Goal: Task Accomplishment & Management: Manage account settings

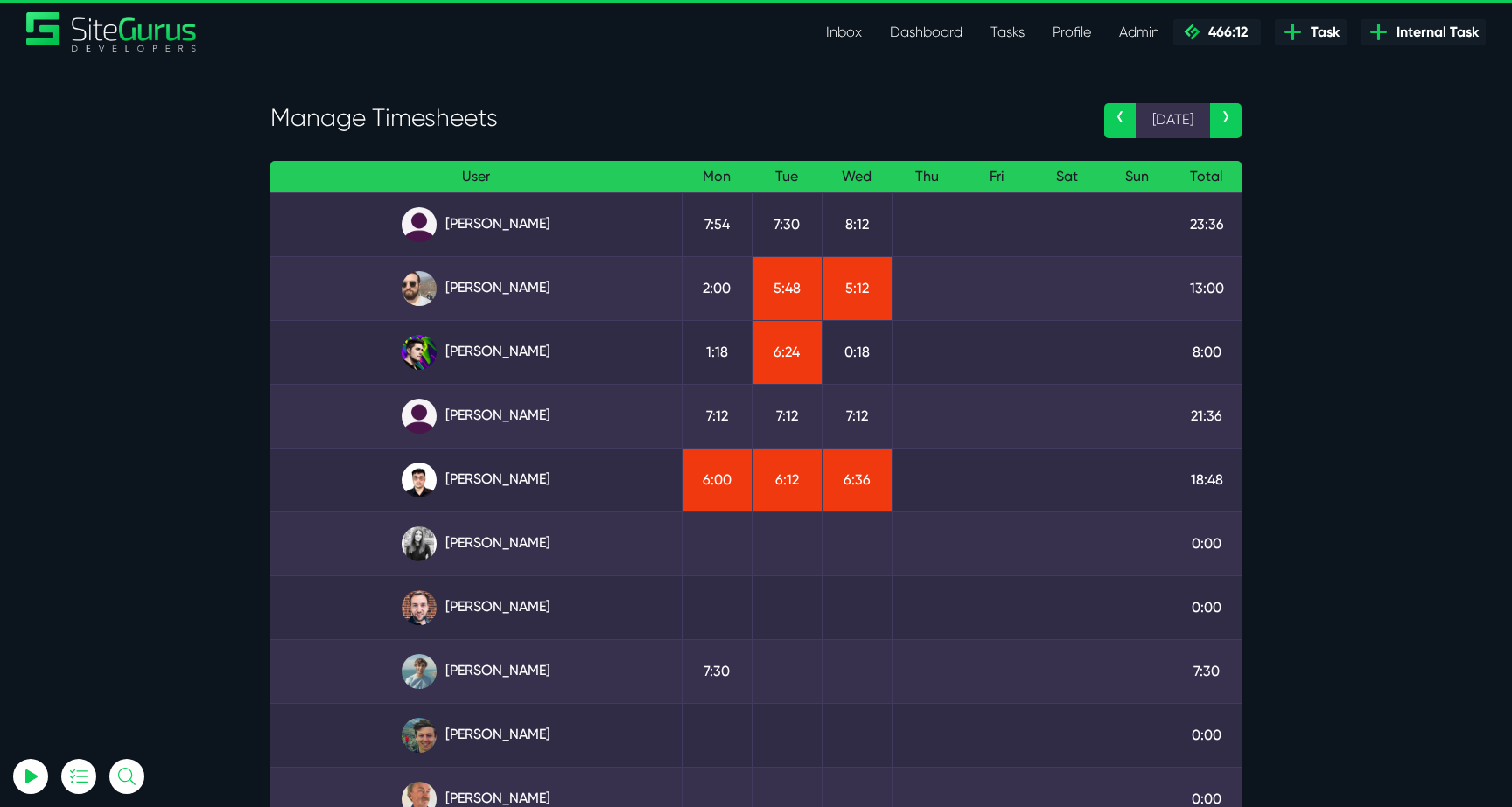
select select "0"
click at [522, 475] on link "[PERSON_NAME]" at bounding box center [475, 480] width 383 height 35
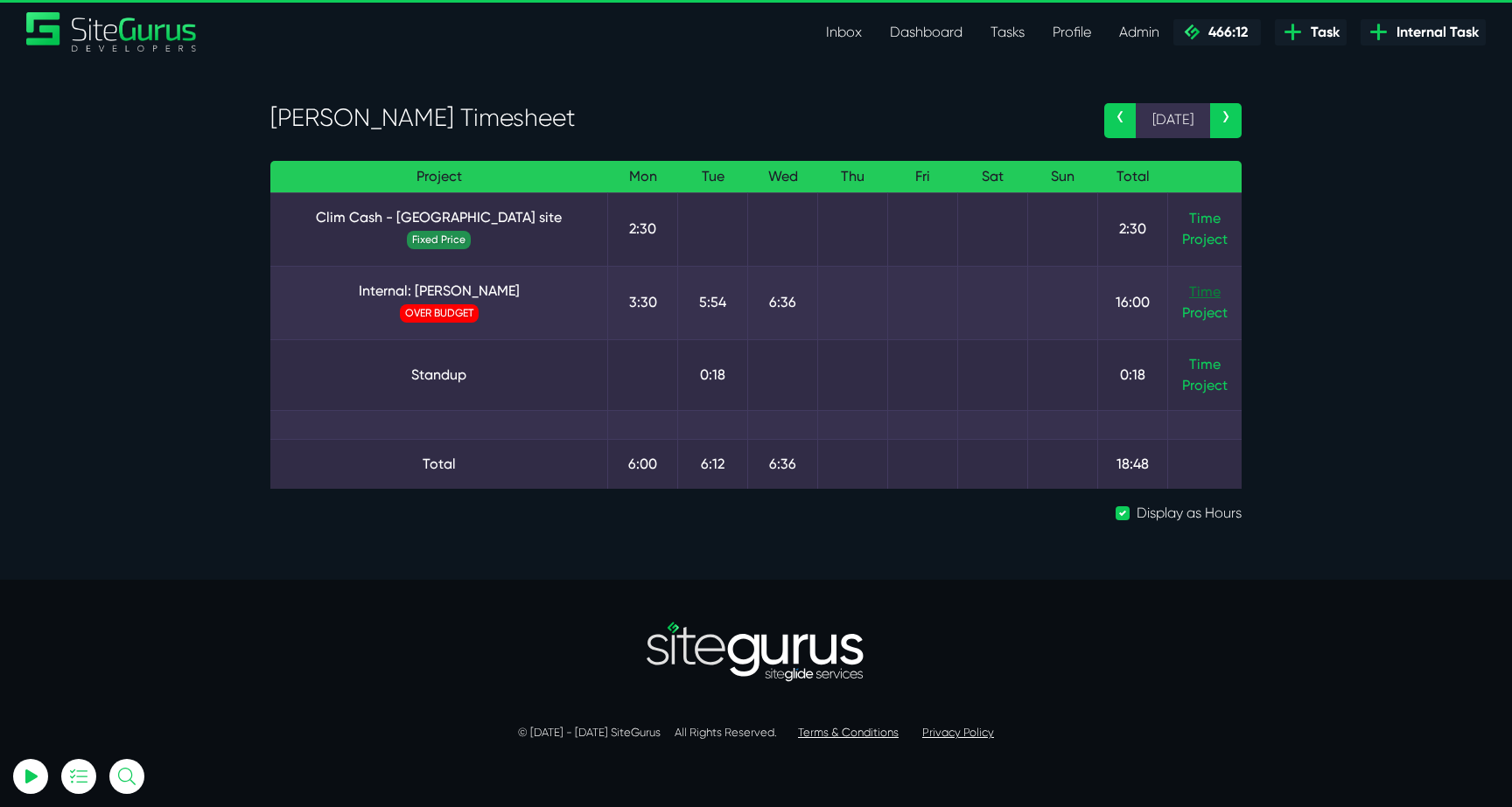
click at [1207, 290] on link "Time" at bounding box center [1204, 292] width 31 height 17
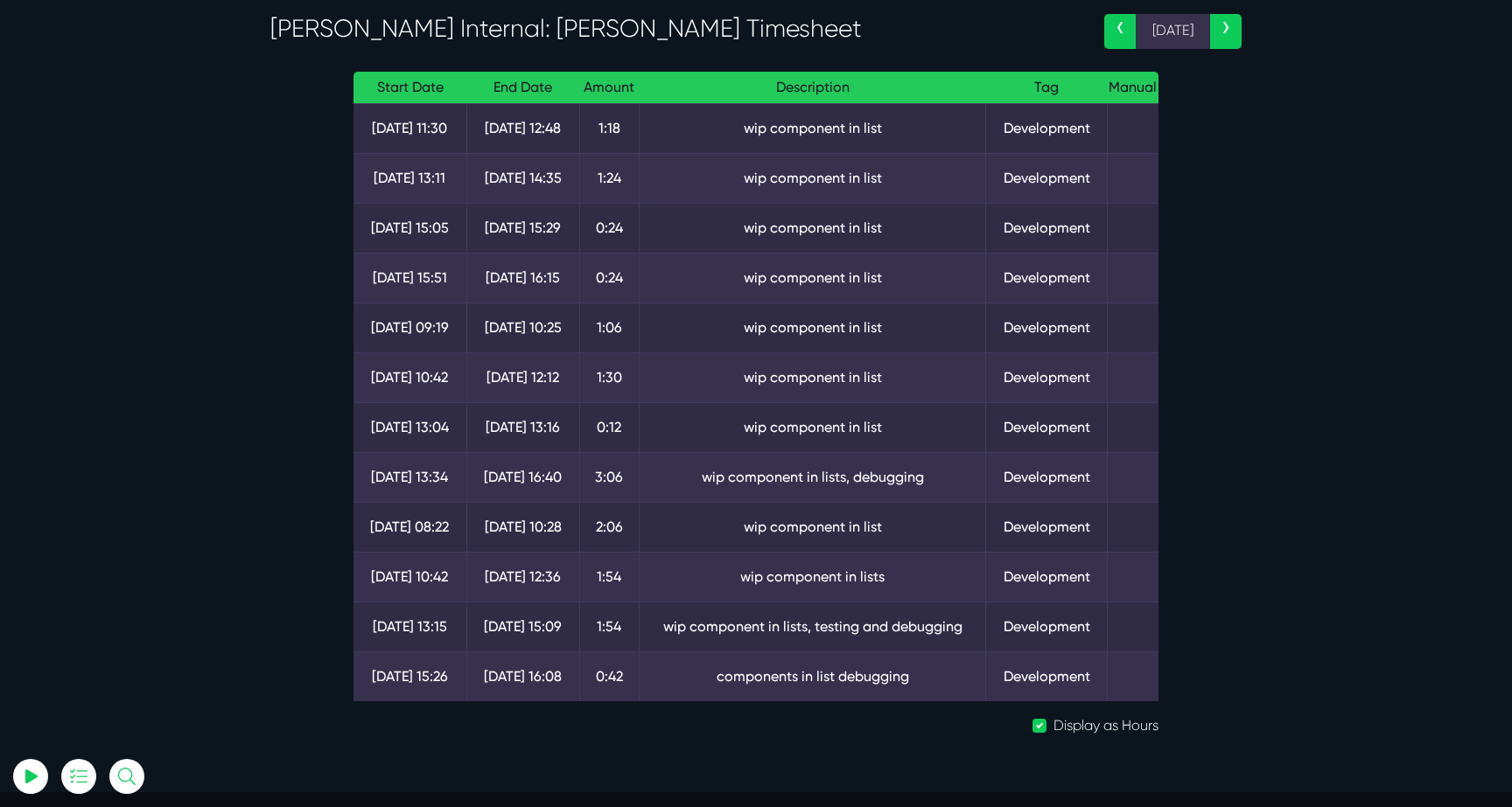
scroll to position [91, 0]
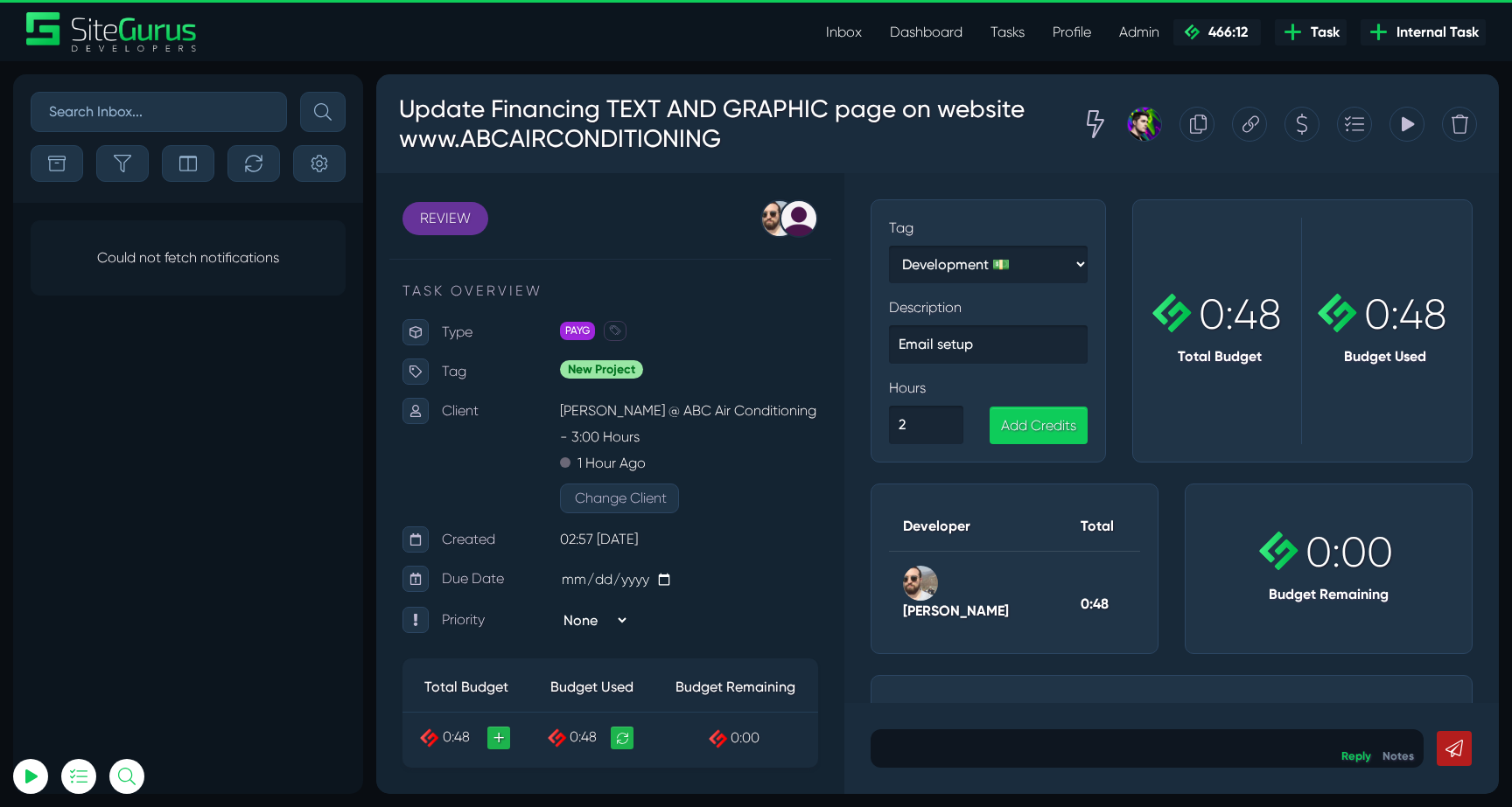
select select "0"
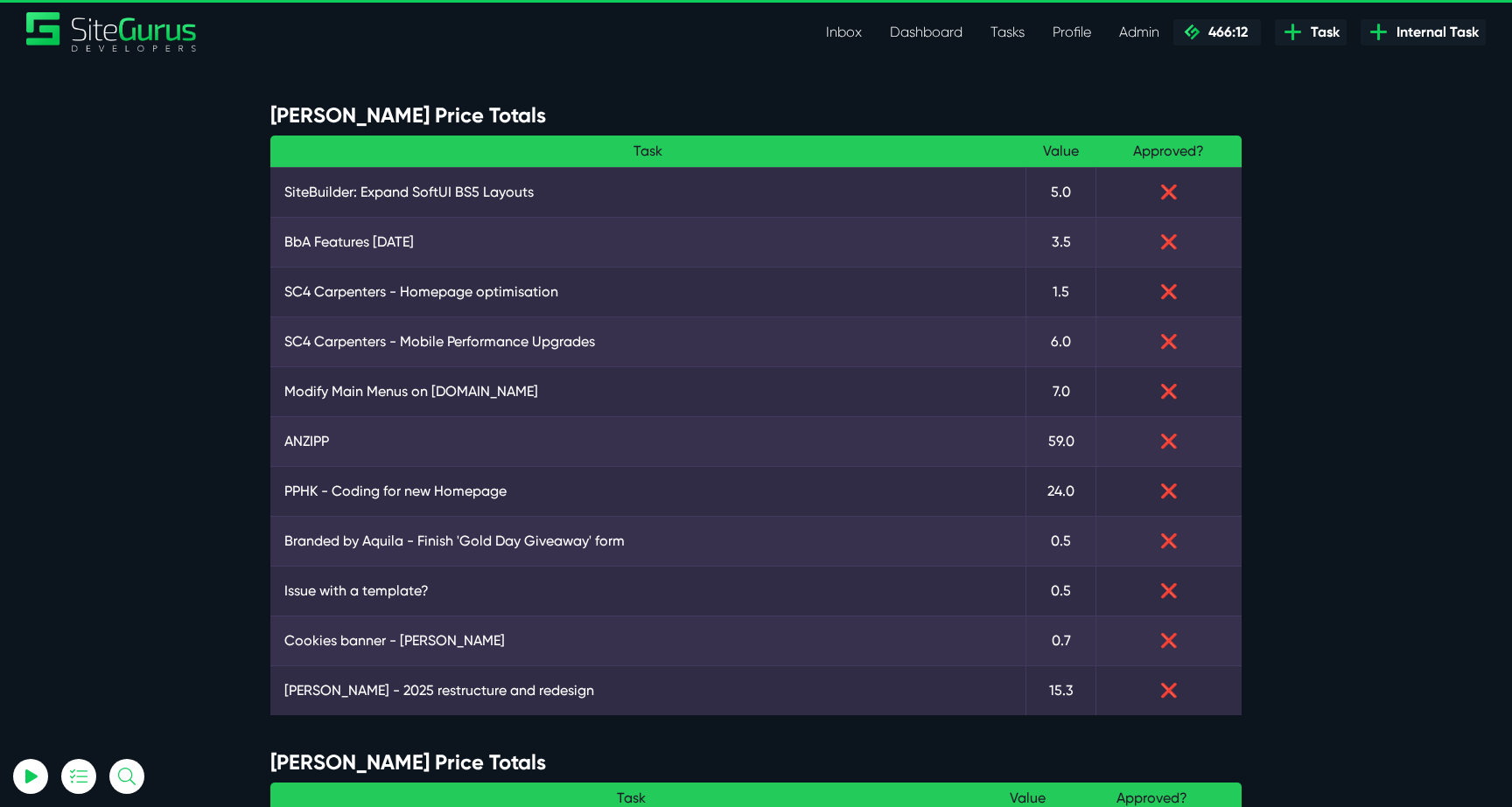
select select "0"
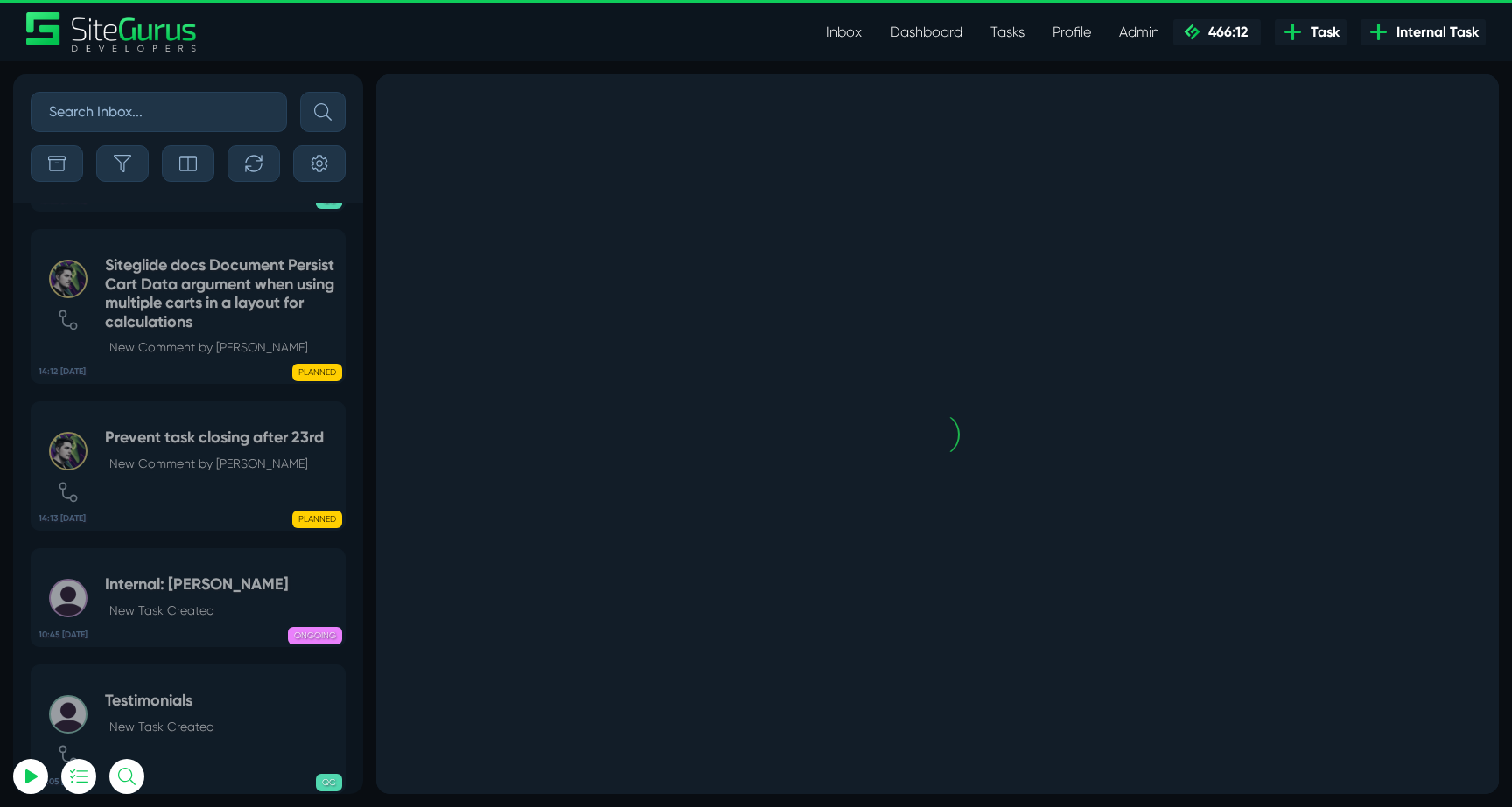
select select "0"
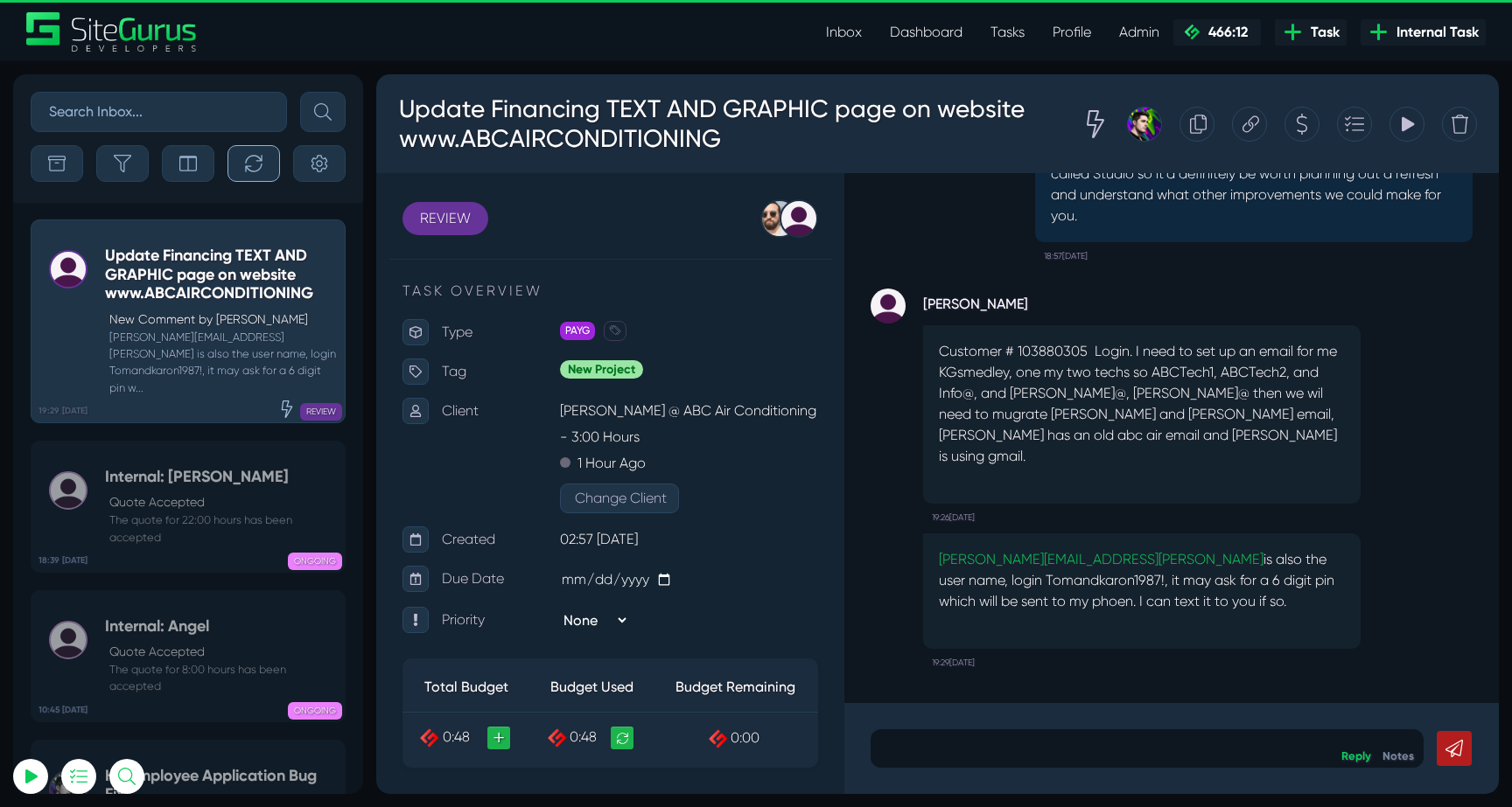
click at [247, 163] on icon "button" at bounding box center [253, 164] width 18 height 18
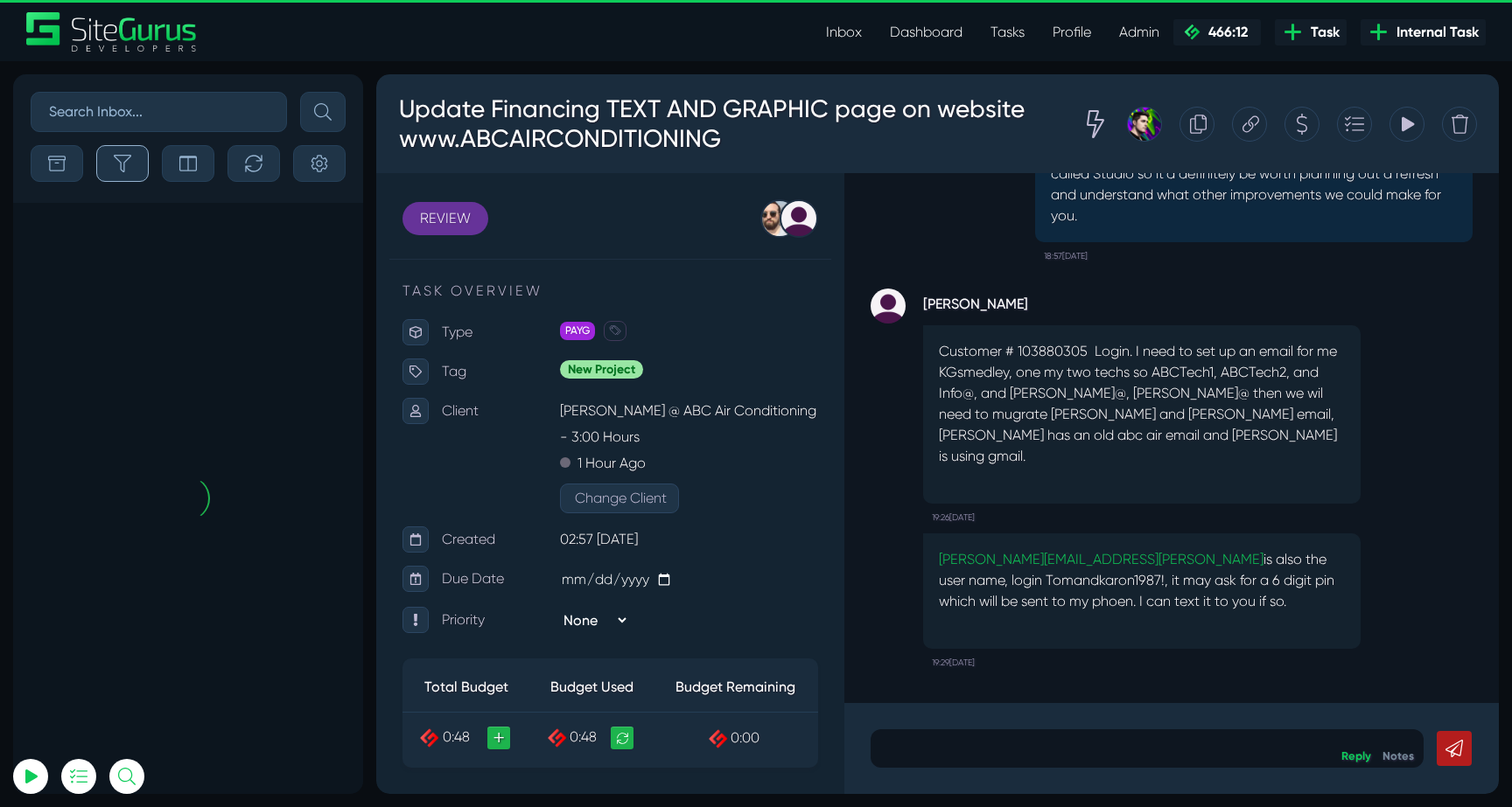
click at [132, 164] on button "button" at bounding box center [122, 163] width 53 height 37
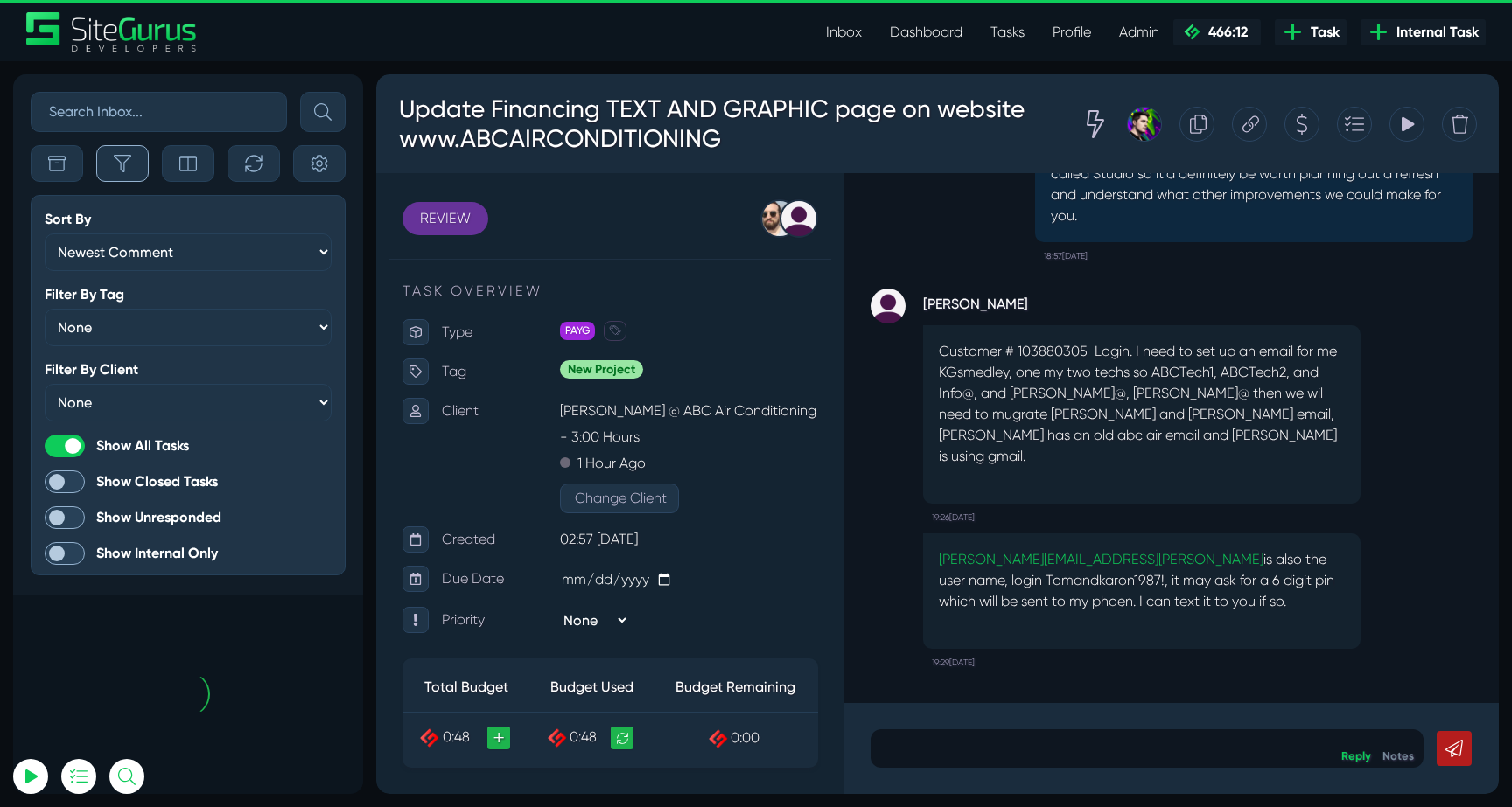
click at [121, 153] on button "button" at bounding box center [122, 163] width 53 height 37
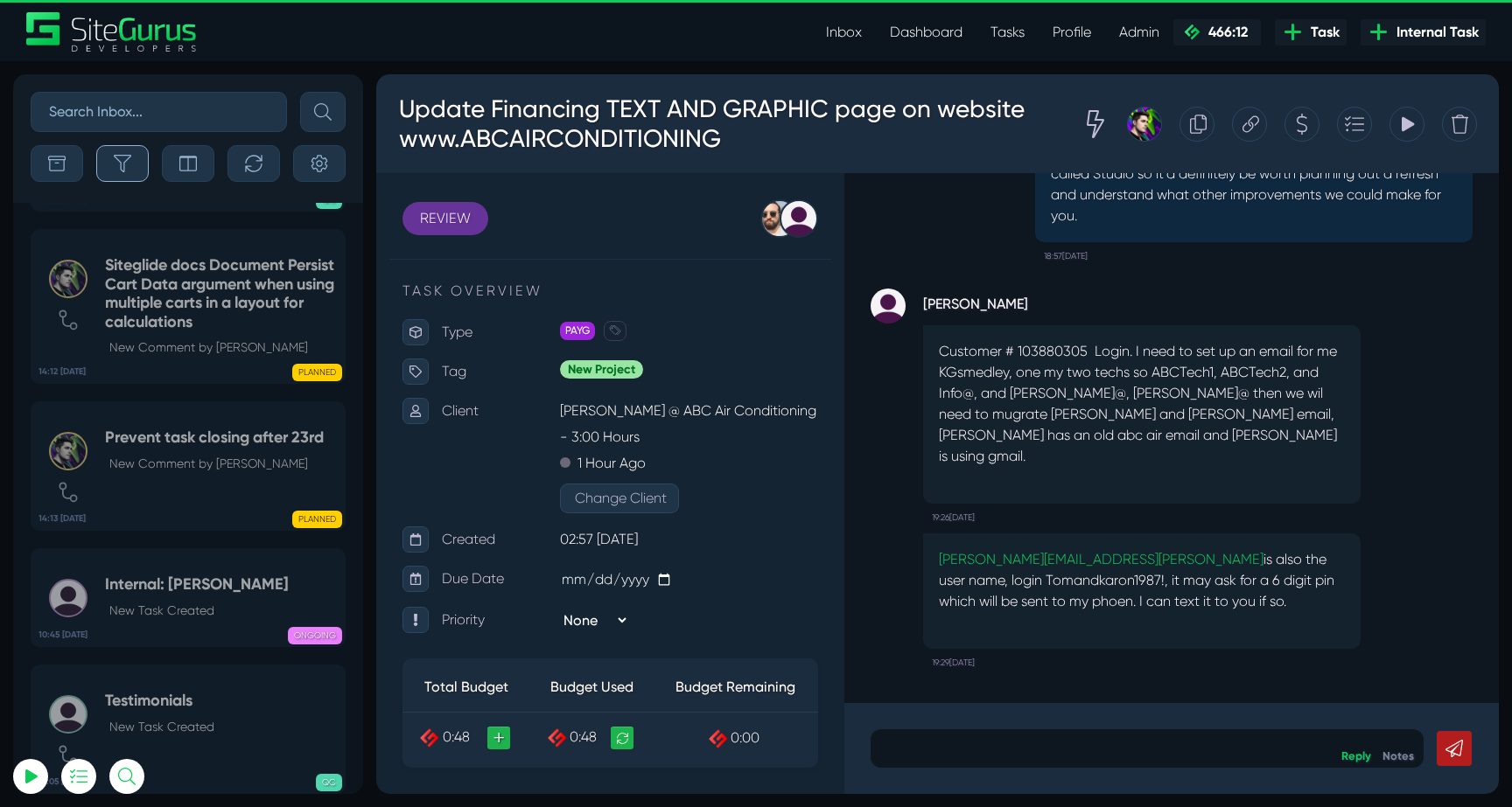
scroll to position [-69672, 0]
